Goal: Navigation & Orientation: Go to known website

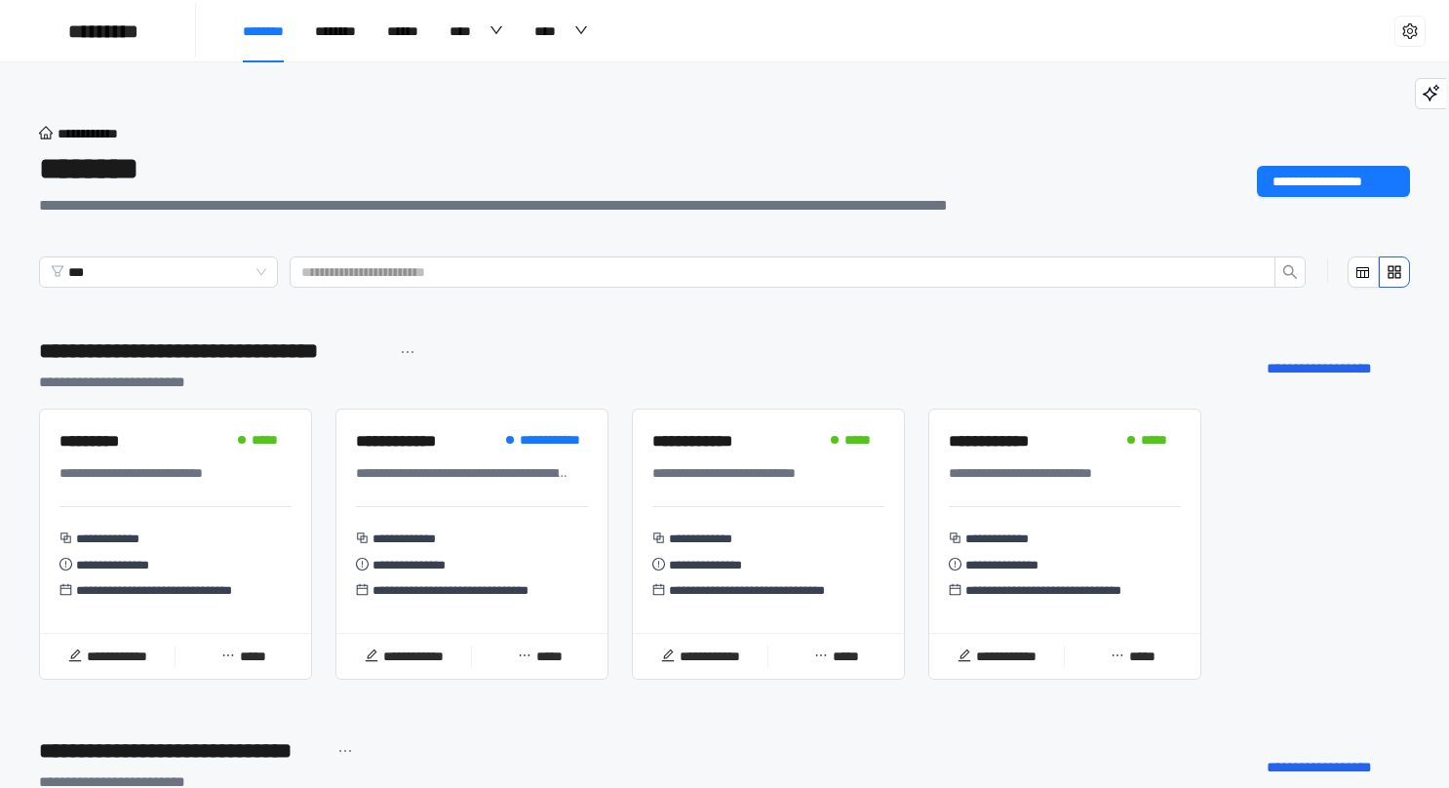
click at [421, 395] on div "**********" at bounding box center [231, 368] width 384 height 66
